Goal: Task Accomplishment & Management: Complete application form

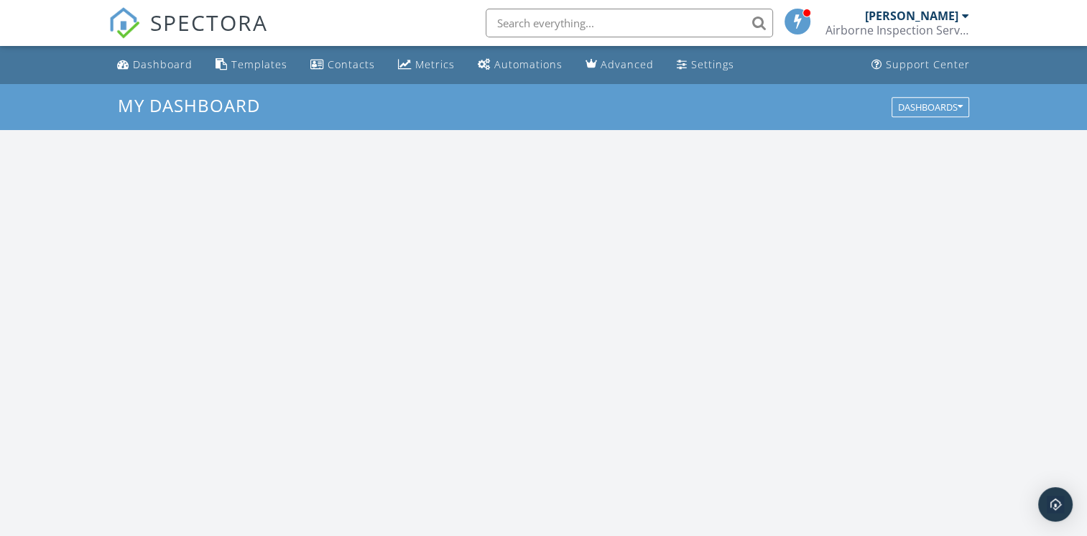
scroll to position [1330, 1109]
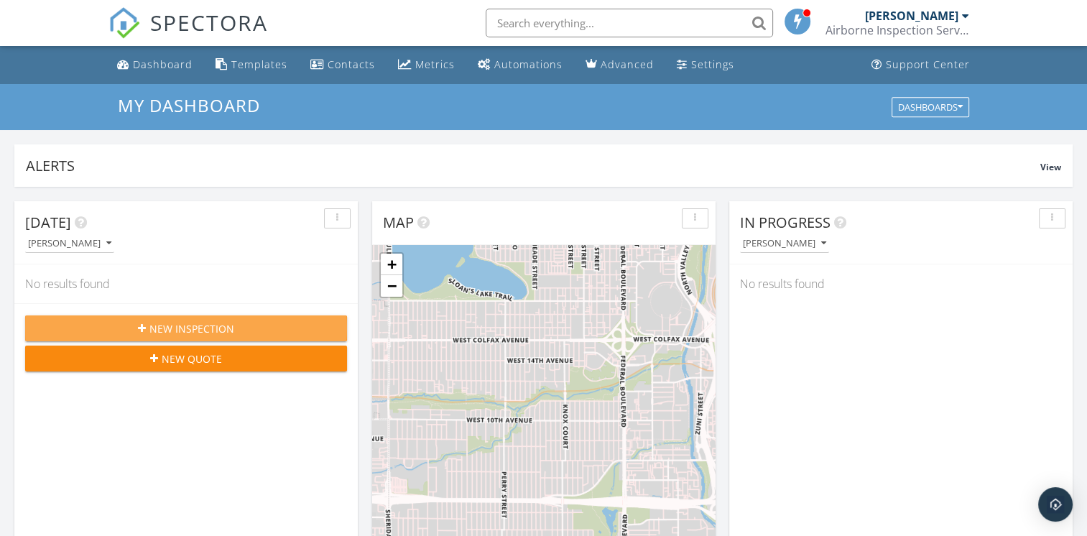
click at [245, 323] on div "New Inspection" at bounding box center [186, 328] width 299 height 15
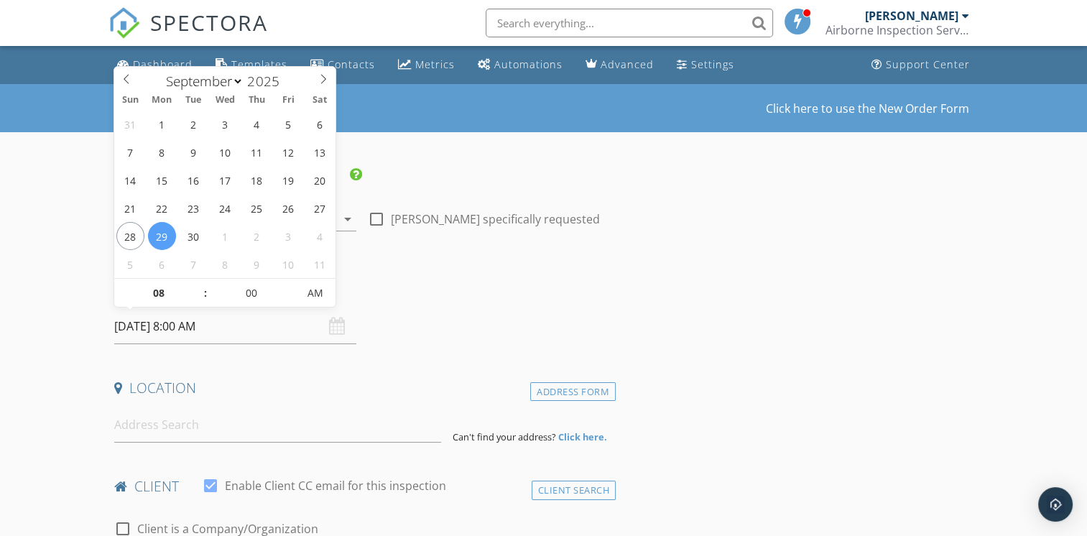
click at [280, 311] on input "09/29/2025 8:00 AM" at bounding box center [235, 326] width 242 height 35
type input "09"
type input "[DATE] 9:00 AM"
click at [196, 286] on span at bounding box center [197, 286] width 10 height 14
click at [256, 335] on input "[DATE] 9:00 AM" at bounding box center [235, 326] width 242 height 35
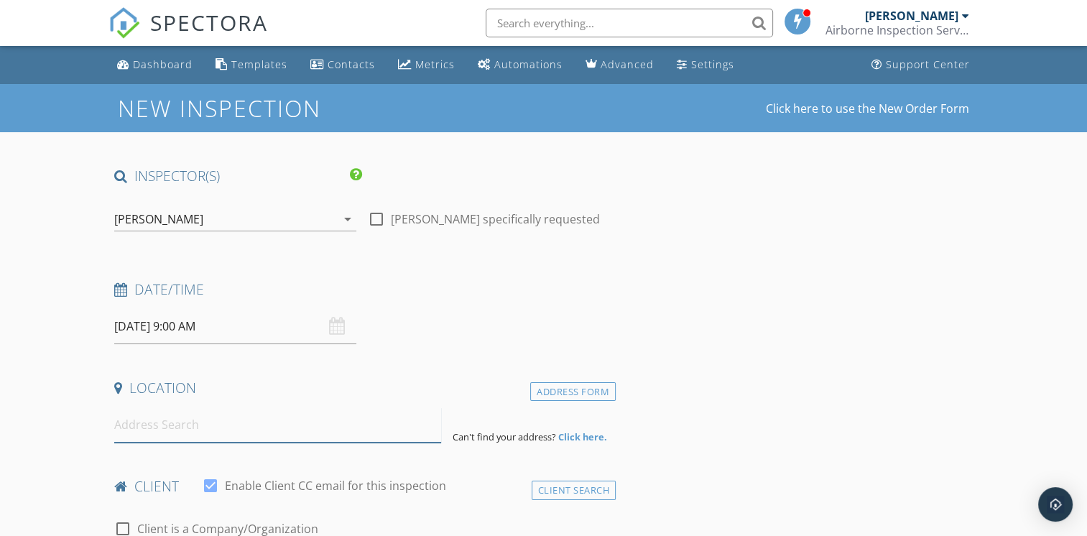
click at [274, 425] on input at bounding box center [277, 424] width 327 height 35
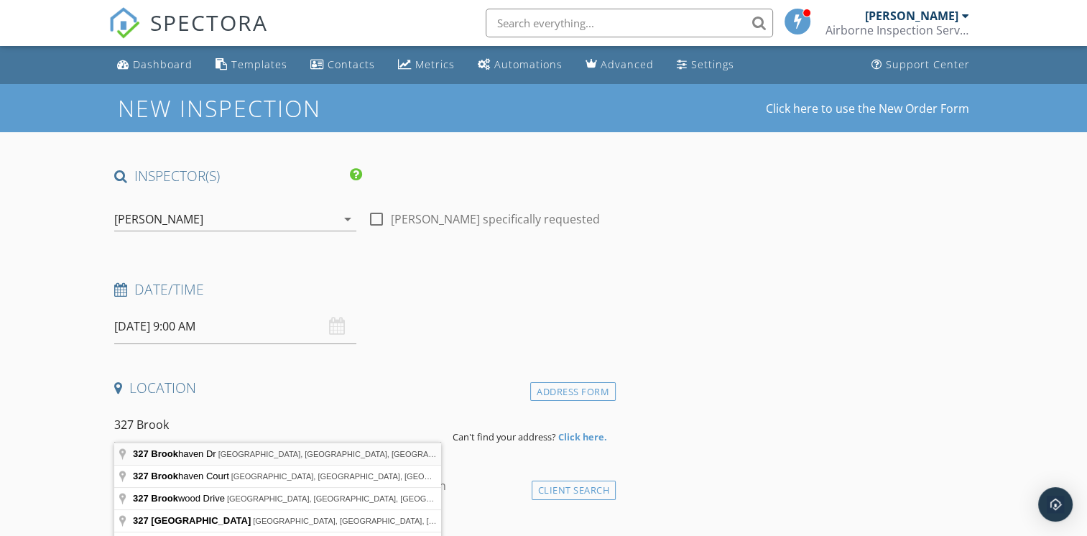
type input "327 Brookhaven Dr, Central Point, OR, USA"
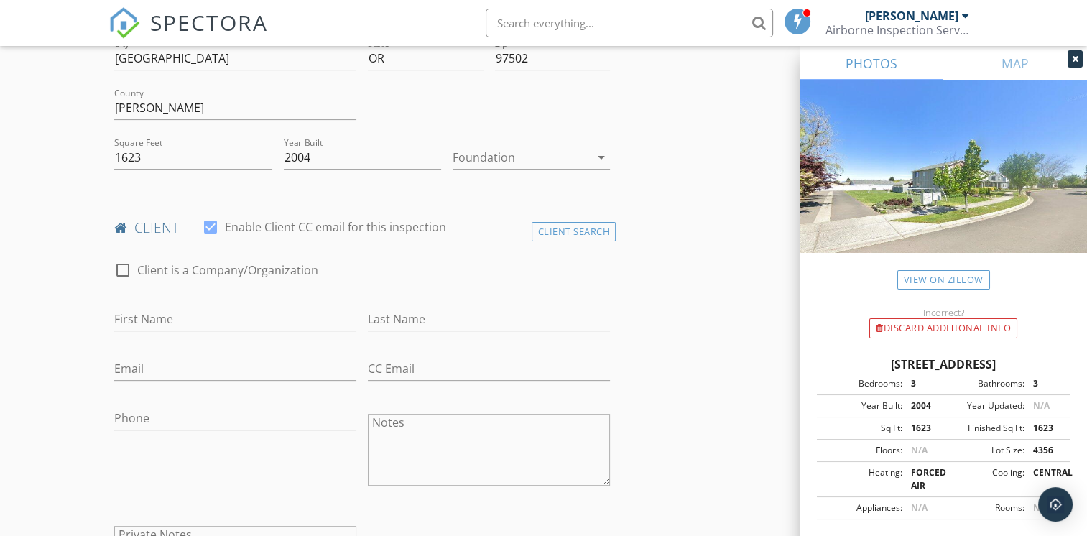
scroll to position [431, 0]
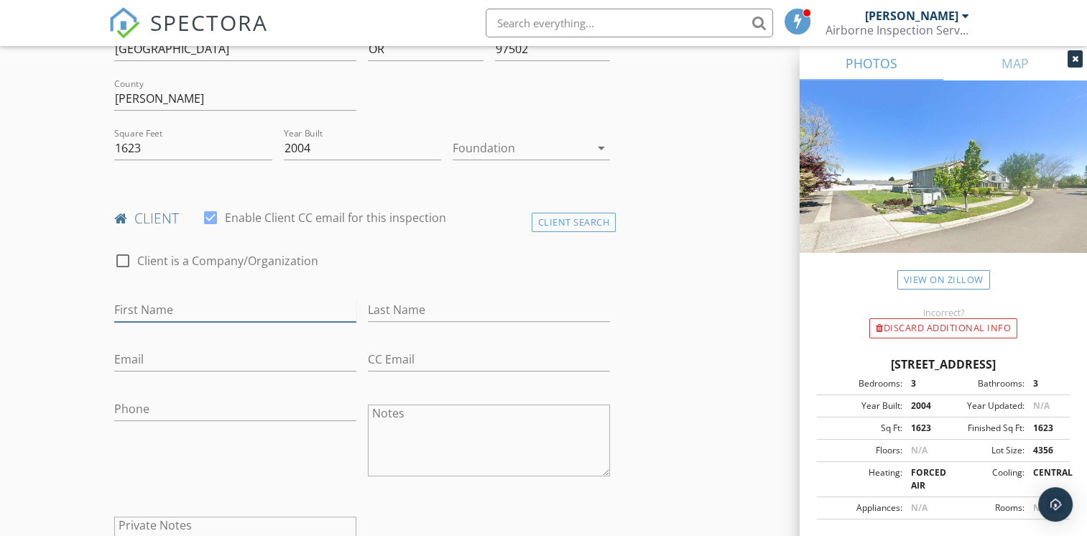
click at [281, 310] on input "First Name" at bounding box center [235, 310] width 242 height 24
click at [280, 312] on input "First Name" at bounding box center [235, 310] width 242 height 24
type input "[PERSON_NAME]"
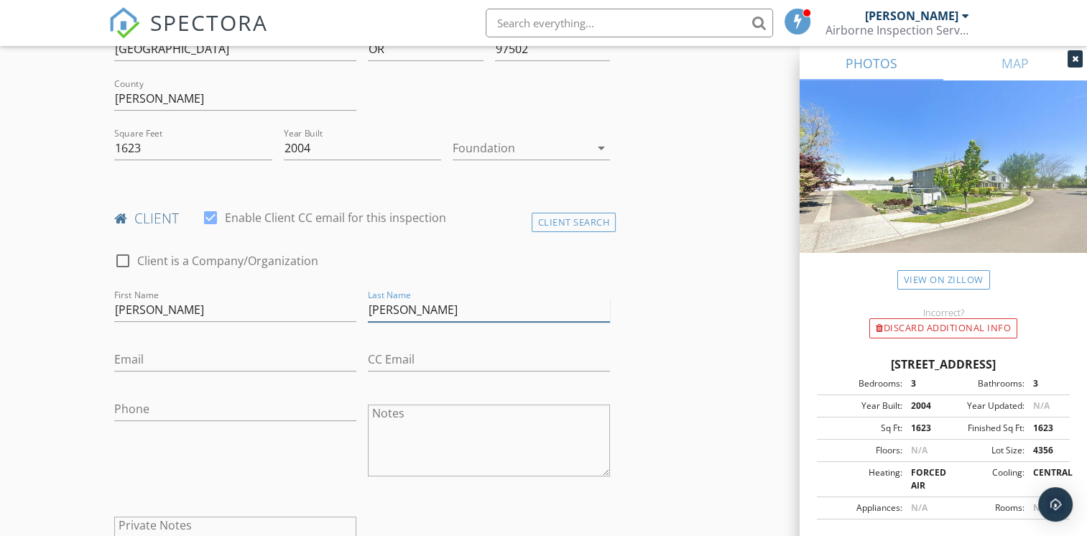
type input "[PERSON_NAME]"
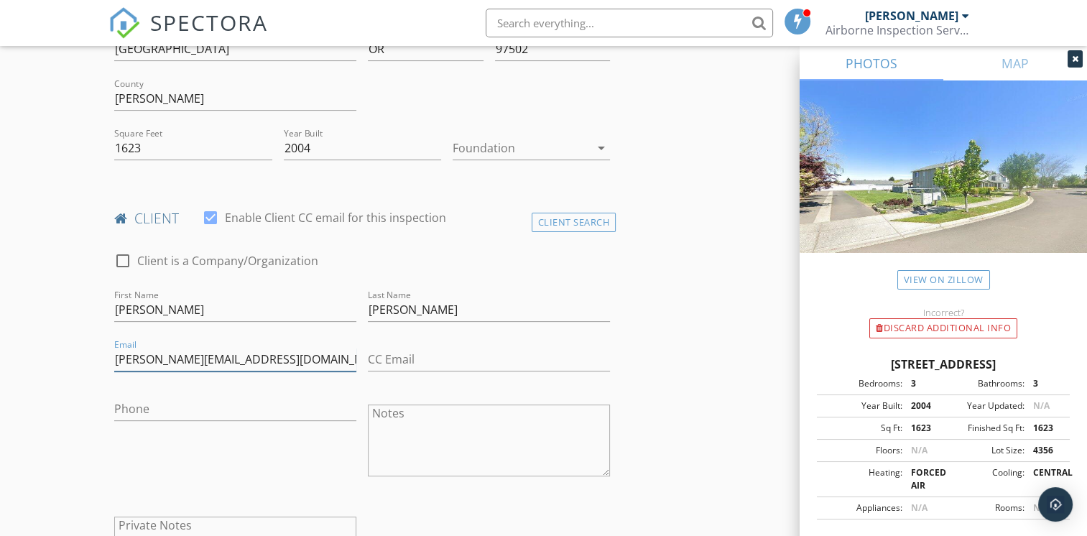
type input "[PERSON_NAME][EMAIL_ADDRESS][DOMAIN_NAME]"
click at [274, 418] on input "Phone" at bounding box center [235, 409] width 242 height 24
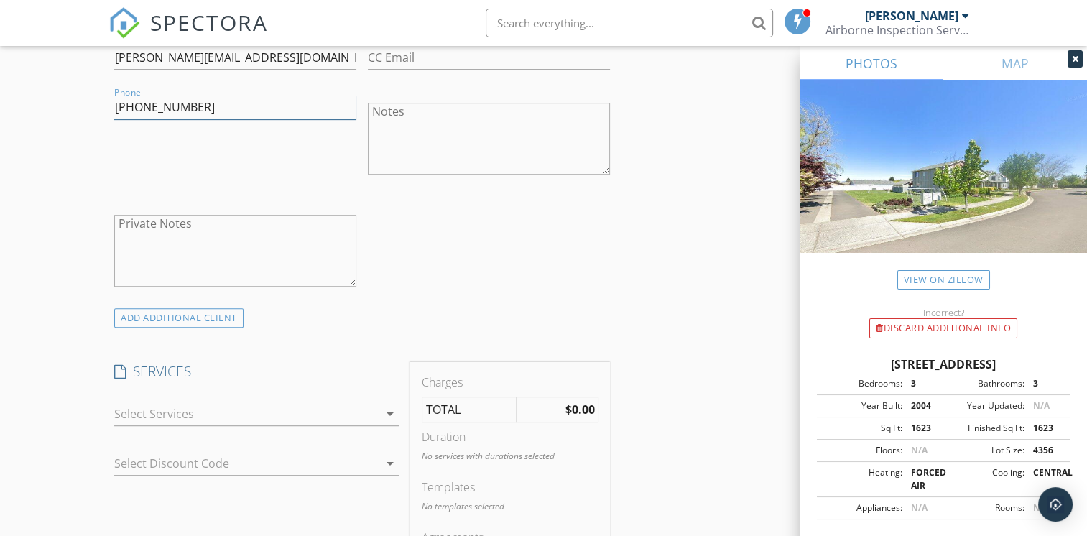
scroll to position [790, 0]
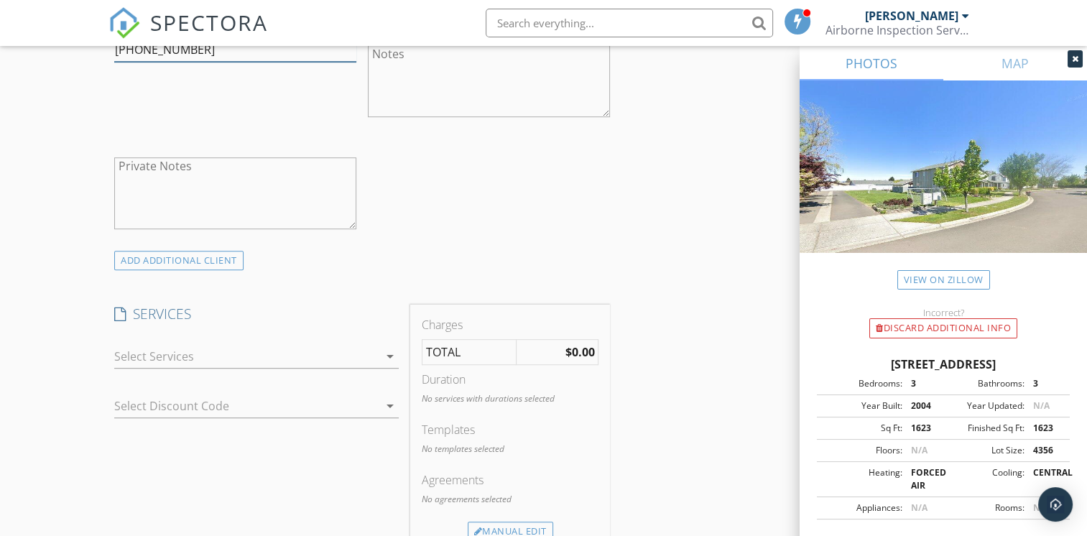
type input "[PHONE_NUMBER]"
click at [357, 354] on div at bounding box center [246, 356] width 264 height 23
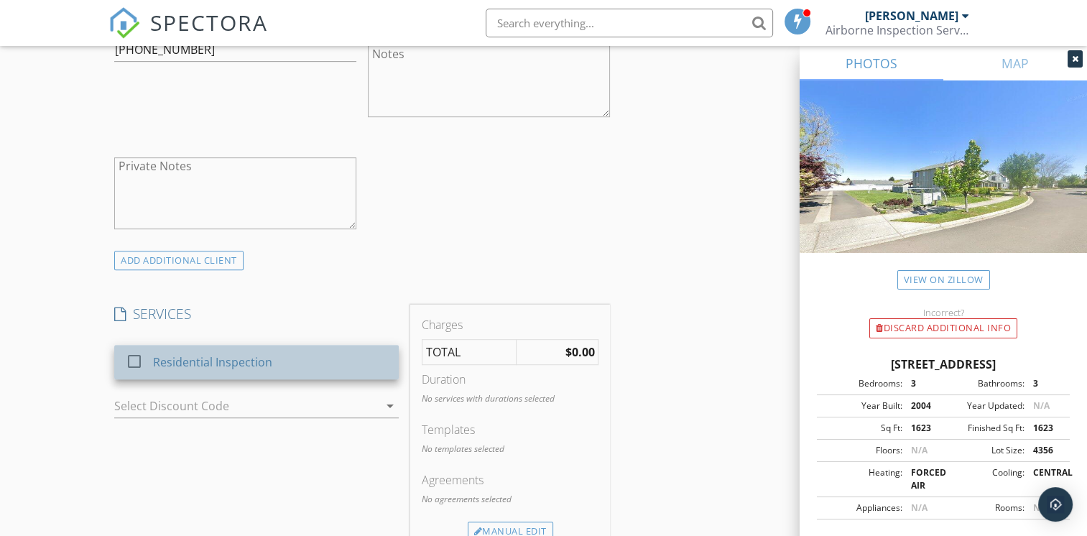
click at [297, 355] on div "Residential Inspection" at bounding box center [271, 362] width 234 height 29
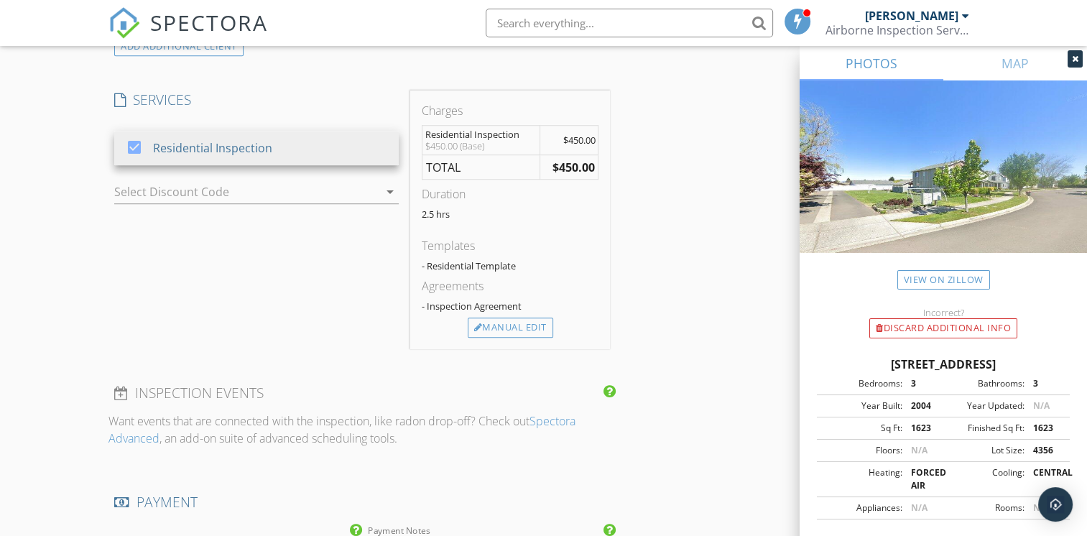
scroll to position [1006, 0]
click at [537, 323] on div "Manual Edit" at bounding box center [510, 326] width 85 height 20
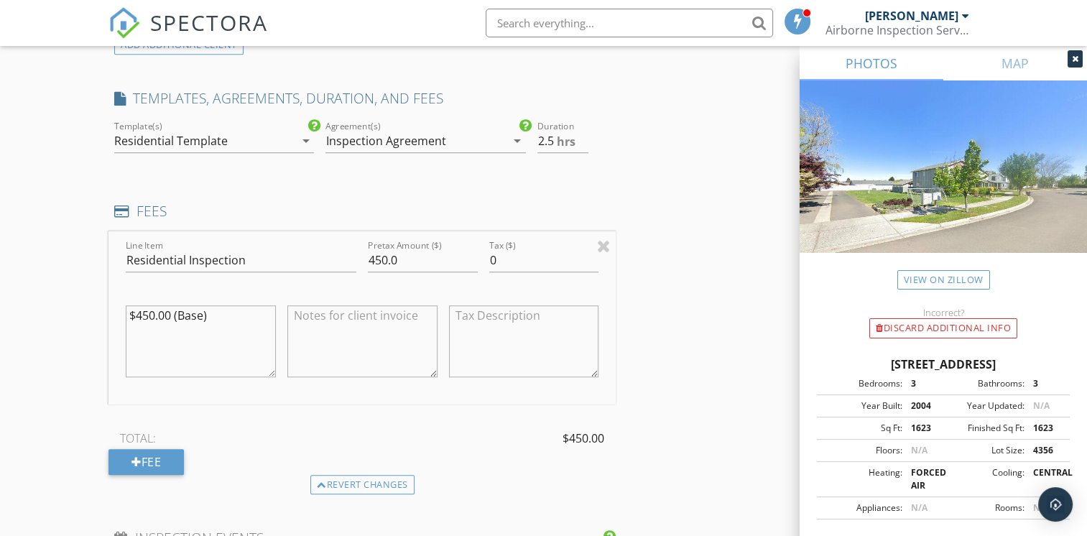
click at [262, 140] on div "Residential Template" at bounding box center [204, 140] width 180 height 23
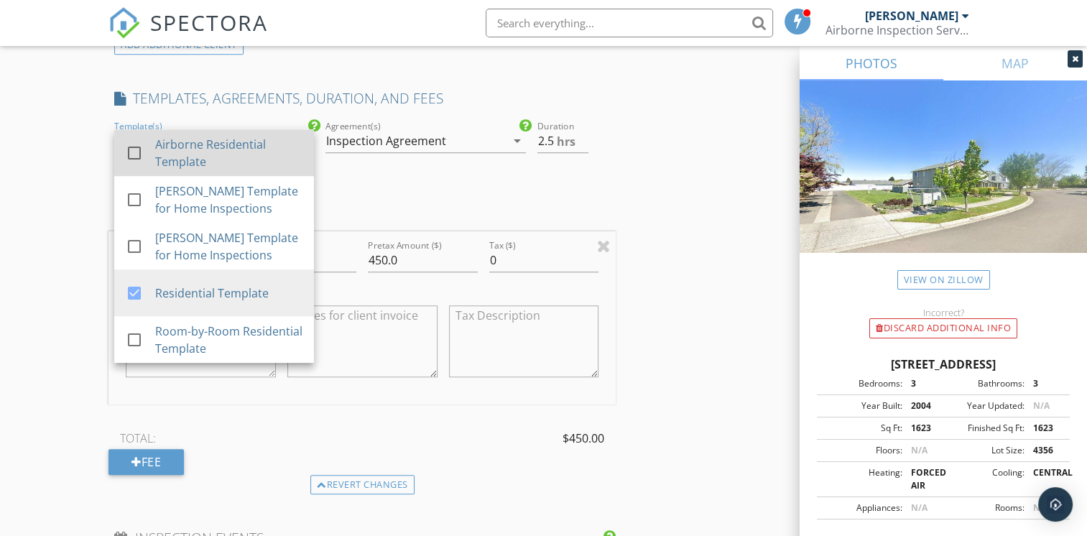
click at [213, 156] on div "Airborne Residential Template" at bounding box center [228, 153] width 147 height 34
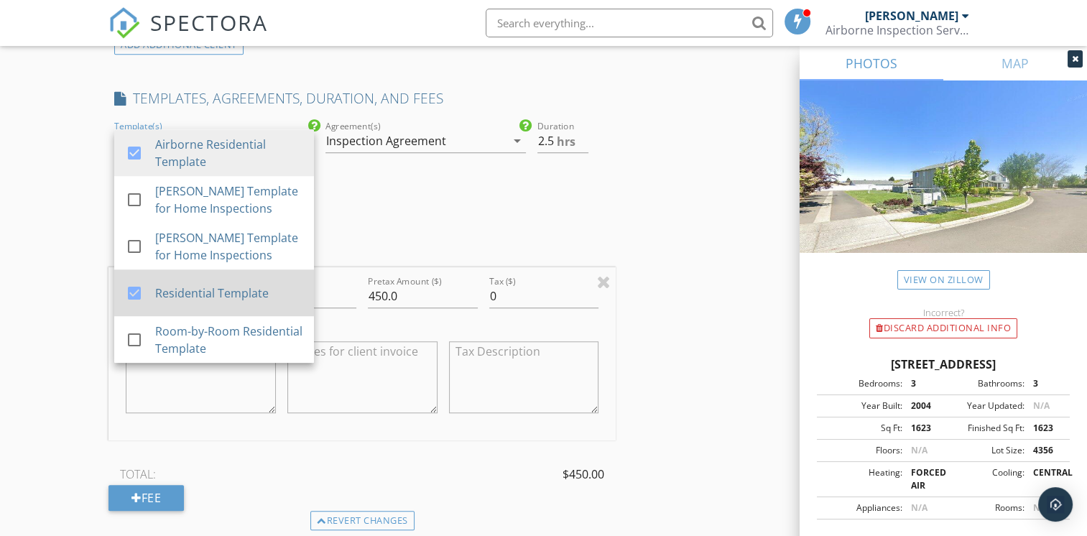
click at [189, 287] on div "Residential Template" at bounding box center [228, 292] width 147 height 17
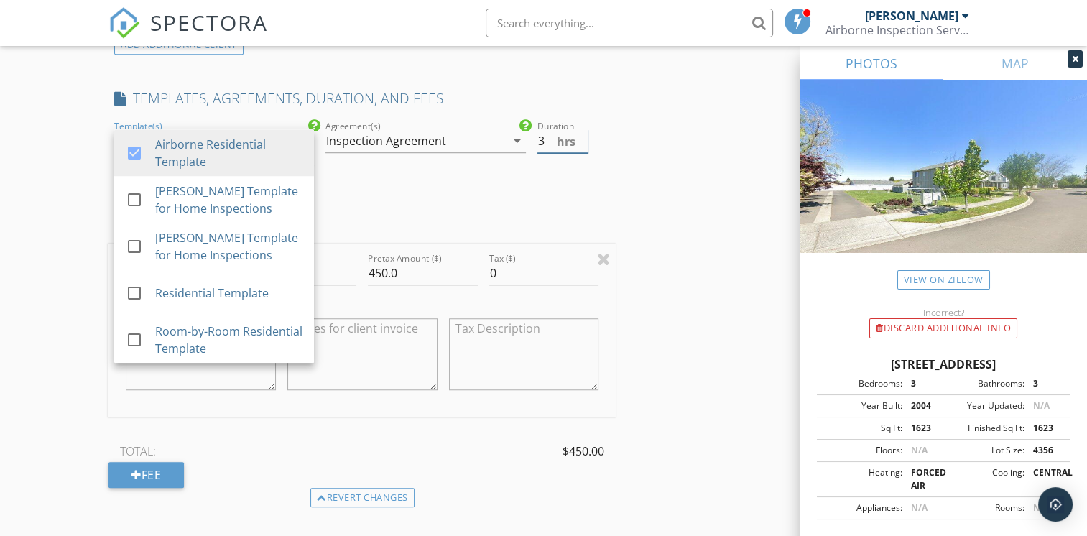
type input "3"
click at [583, 136] on input "3" at bounding box center [563, 141] width 52 height 24
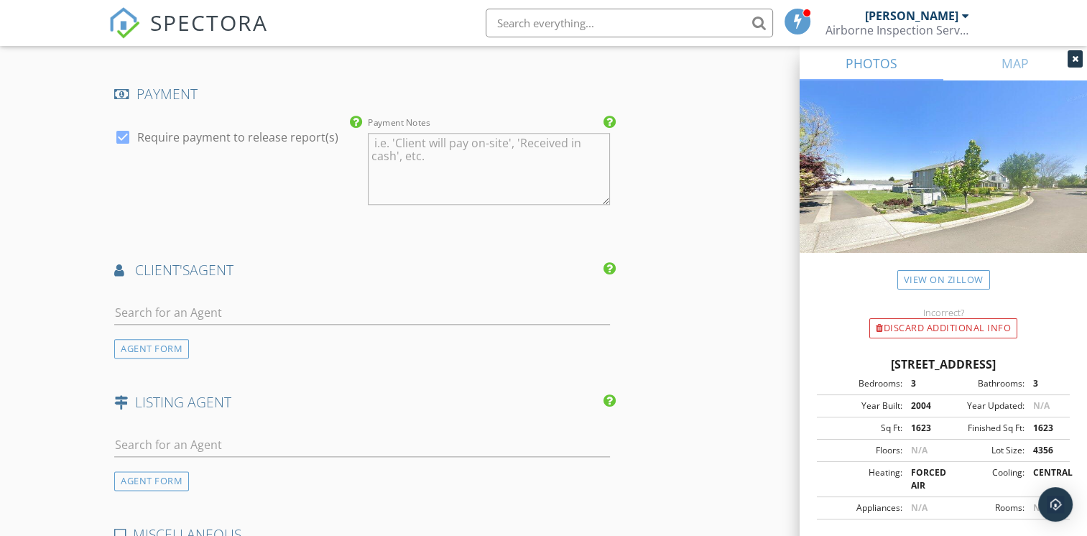
scroll to position [1580, 0]
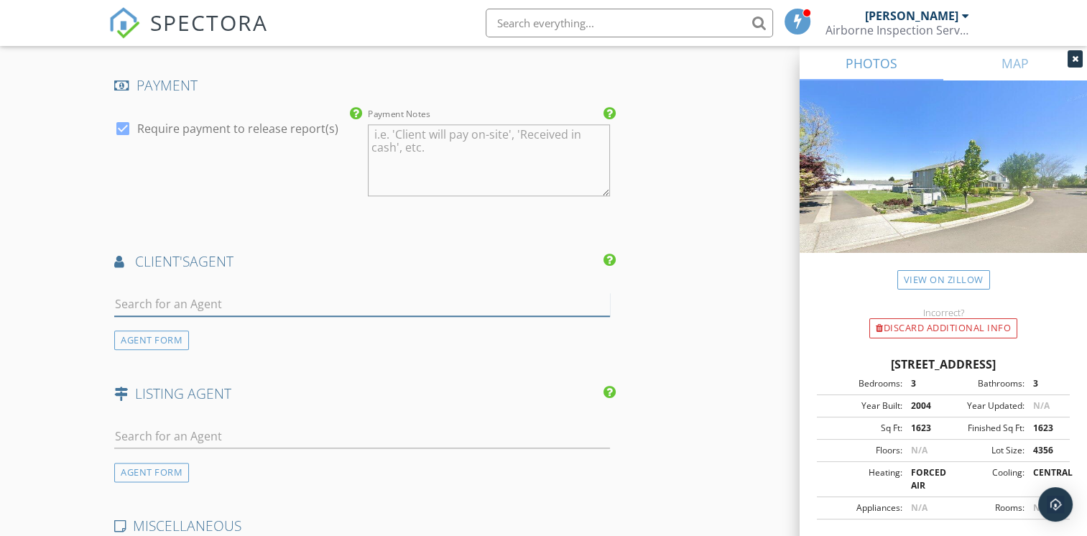
click at [254, 298] on input "text" at bounding box center [362, 304] width 496 height 24
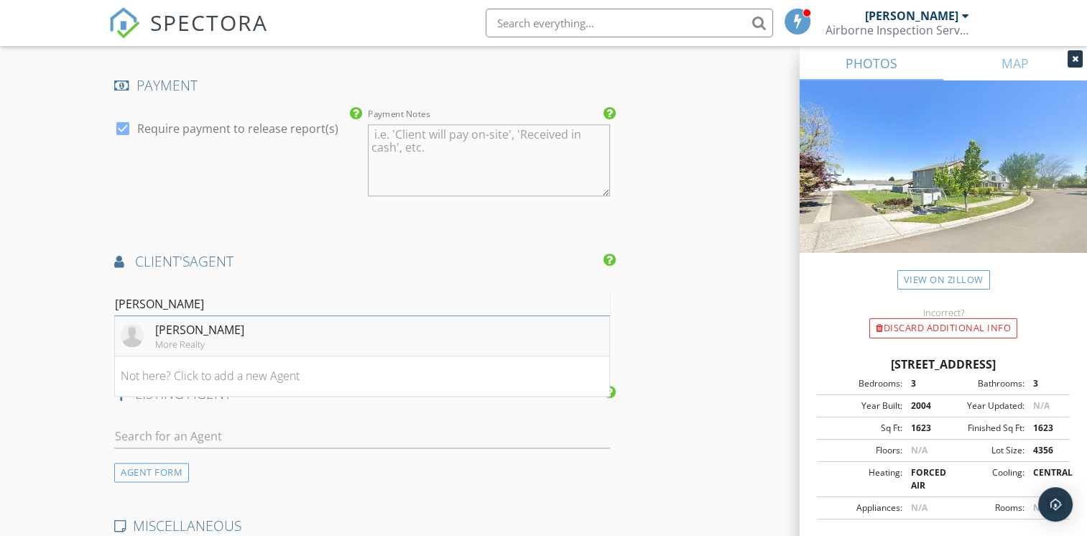
type input "jacob"
click at [203, 327] on div "[PERSON_NAME]" at bounding box center [199, 329] width 89 height 17
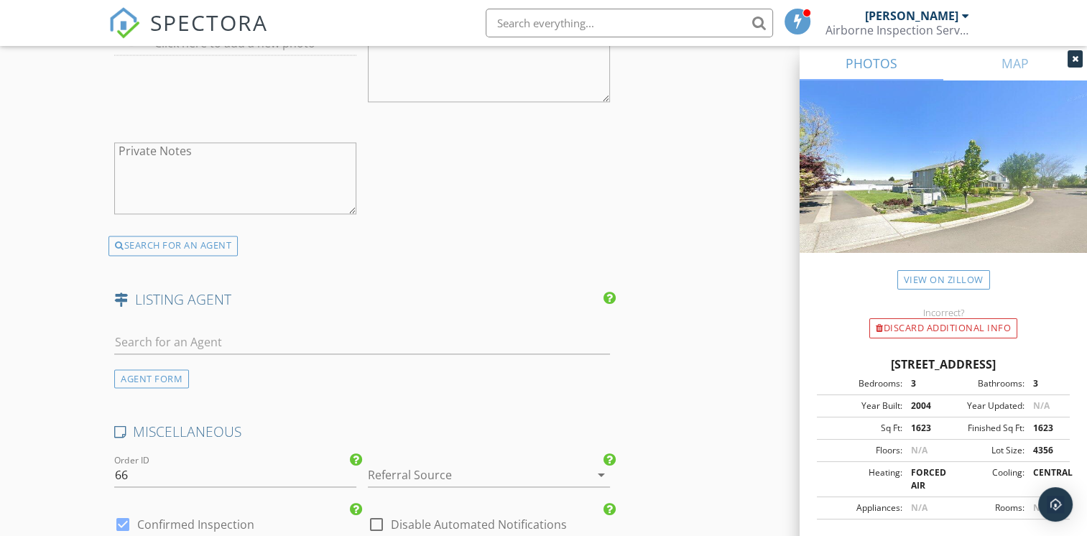
scroll to position [2011, 0]
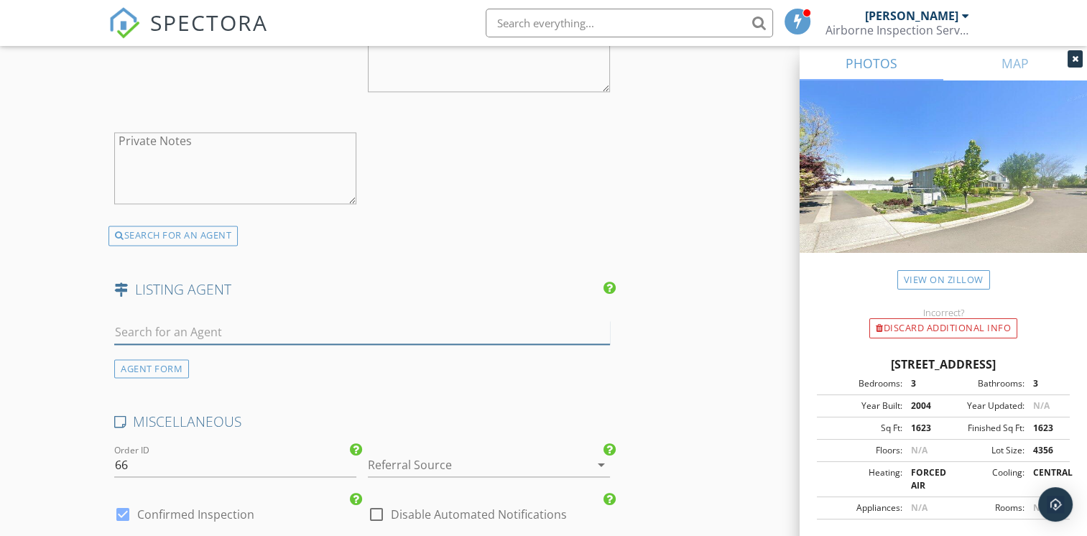
click at [230, 329] on input "text" at bounding box center [362, 332] width 496 height 24
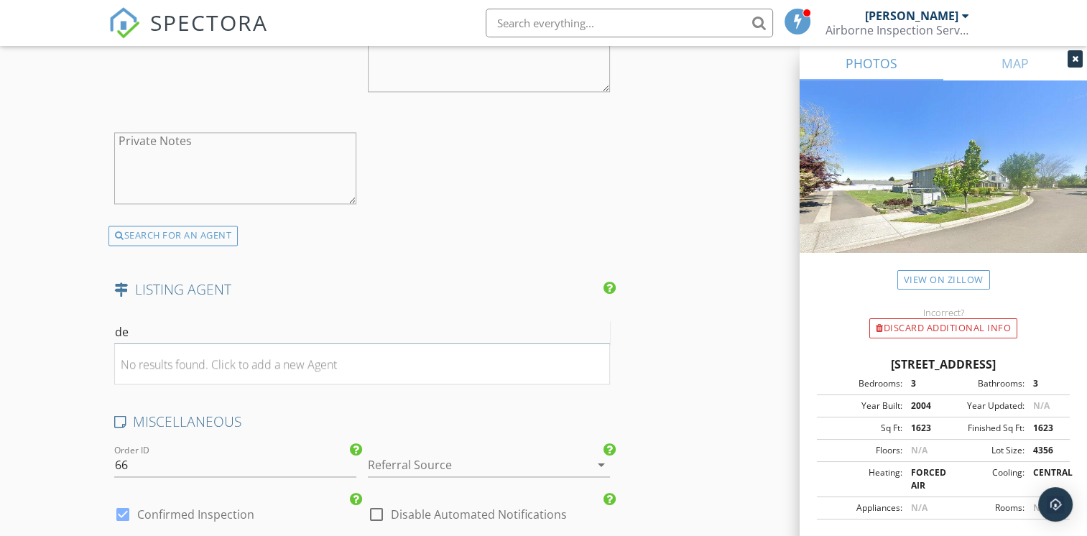
type input "d"
click at [162, 359] on div "AGENT FORM" at bounding box center [151, 368] width 75 height 19
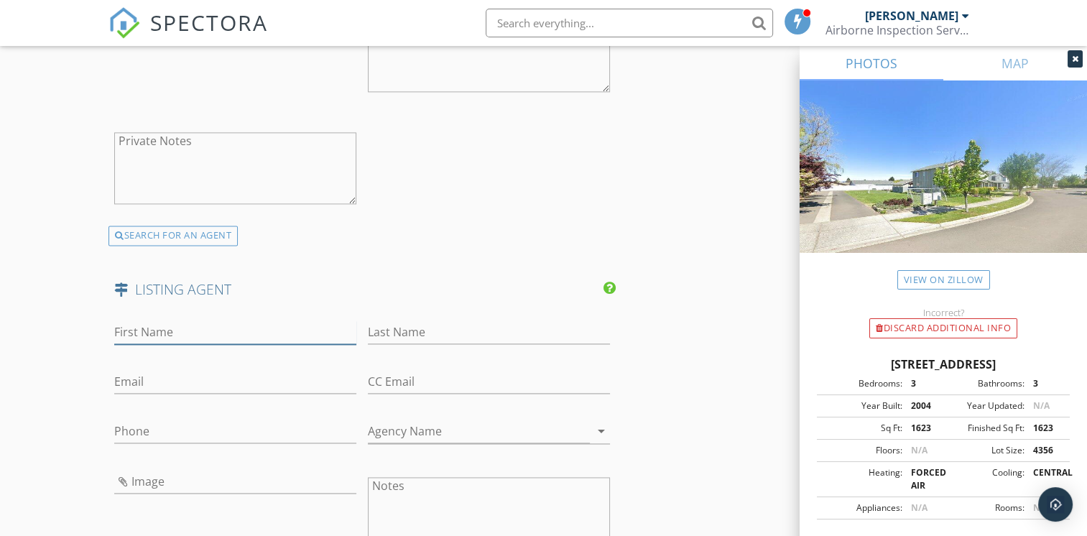
click at [173, 328] on input "First Name" at bounding box center [235, 332] width 242 height 24
type input "d"
type input "Derek"
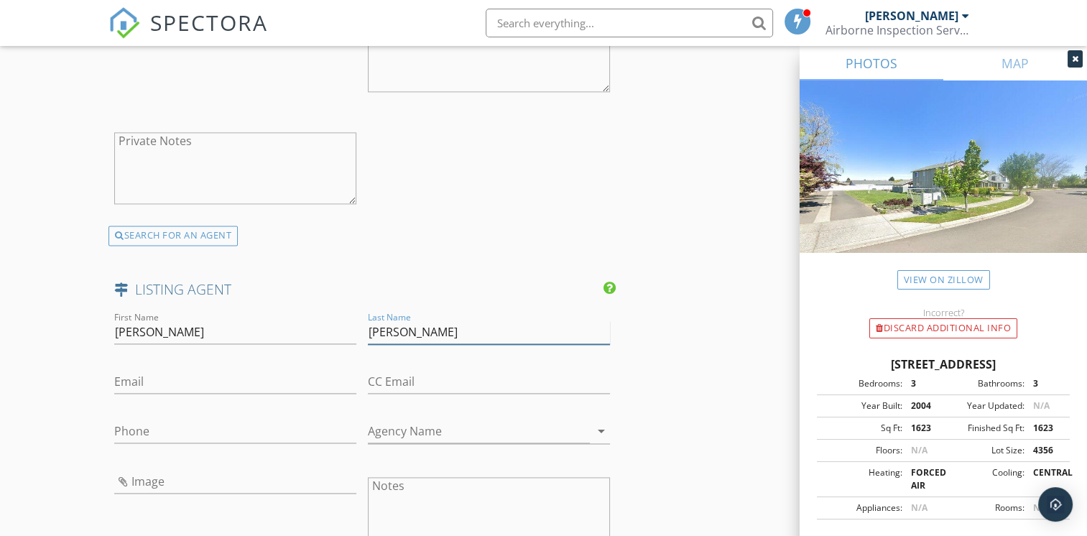
type input "Krason"
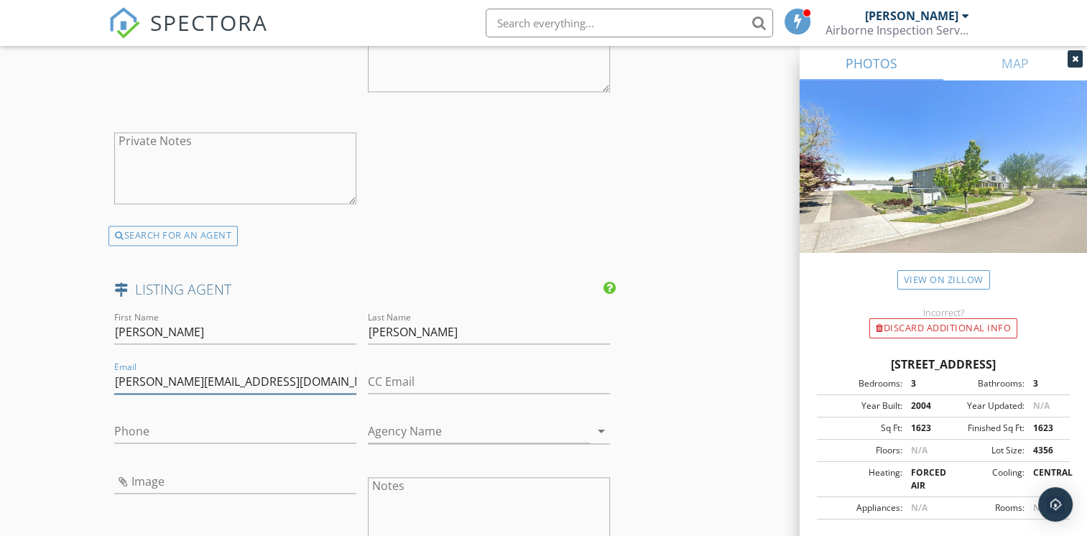
type input "[PERSON_NAME][EMAIL_ADDRESS][DOMAIN_NAME]"
click at [233, 434] on input "Phone" at bounding box center [235, 431] width 242 height 24
type input "[PHONE_NUMBER]"
click at [521, 428] on input "Agency Name" at bounding box center [479, 431] width 222 height 24
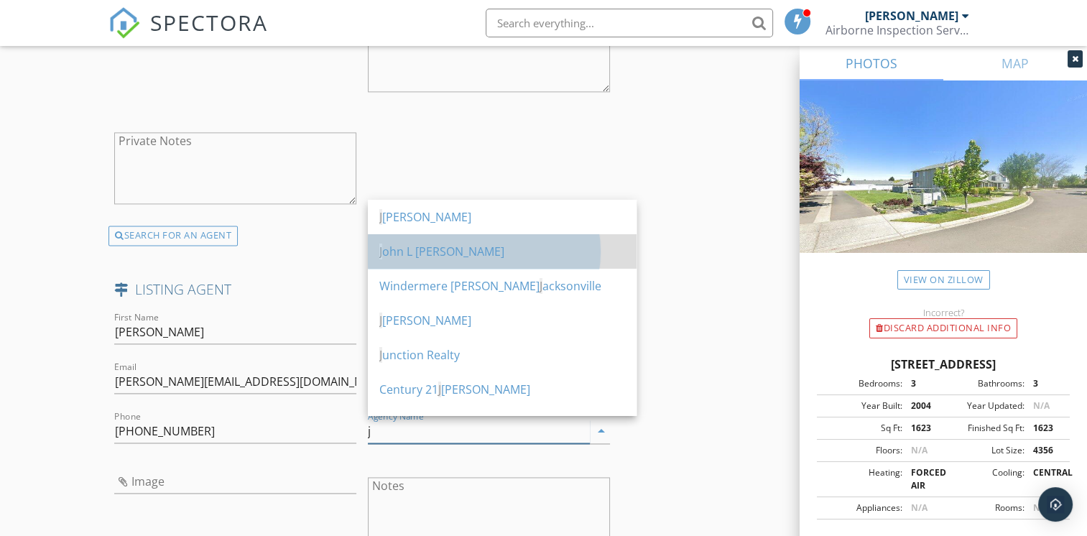
click at [458, 252] on div "J ohn L Scott Medford" at bounding box center [502, 251] width 246 height 17
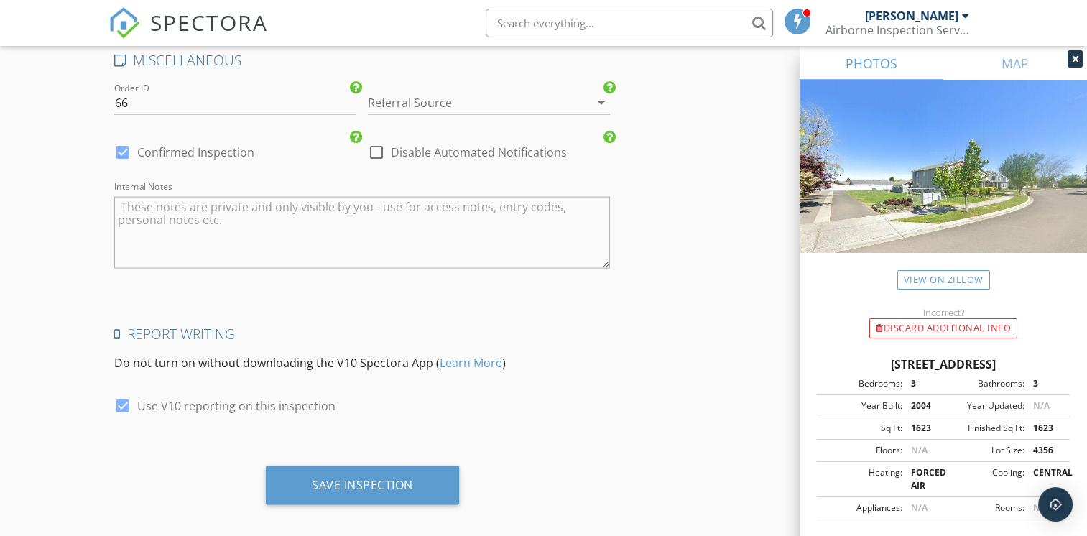
scroll to position [2704, 0]
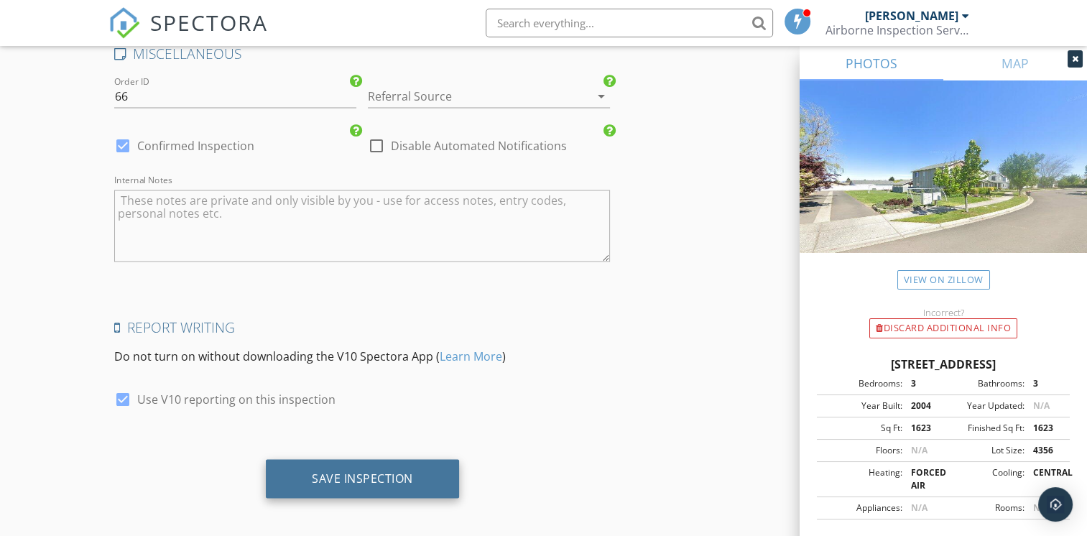
type input "[PERSON_NAME]"
click at [340, 470] on div "Save Inspection" at bounding box center [362, 477] width 101 height 14
